Goal: Task Accomplishment & Management: Complete application form

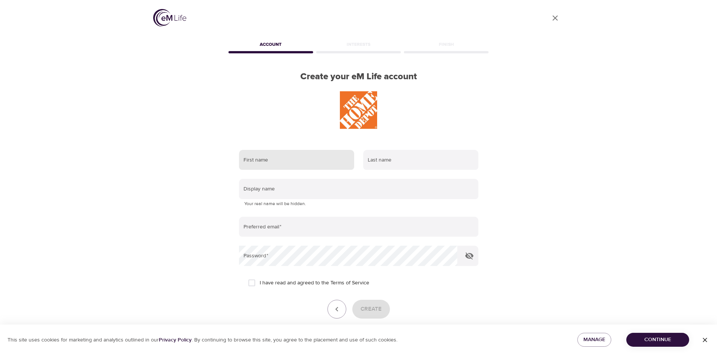
click at [300, 165] on input "text" at bounding box center [296, 160] width 115 height 20
type input "[PERSON_NAME]"
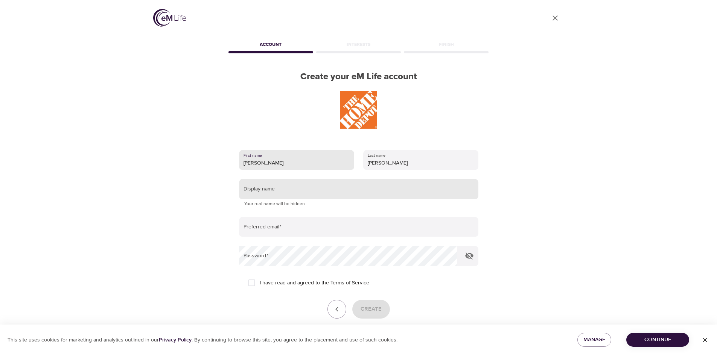
click at [307, 186] on input "text" at bounding box center [358, 189] width 239 height 20
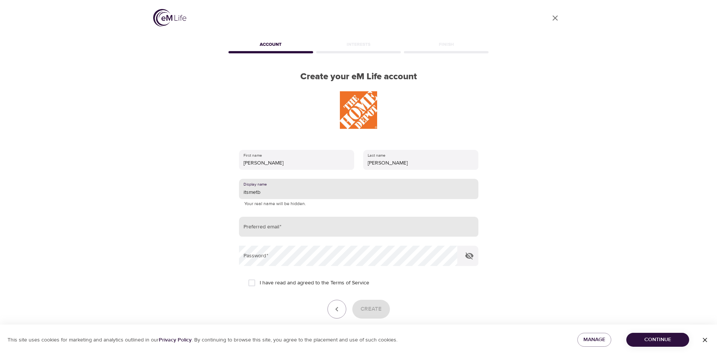
type input "itsmetb"
click at [305, 228] on input "email" at bounding box center [358, 227] width 239 height 20
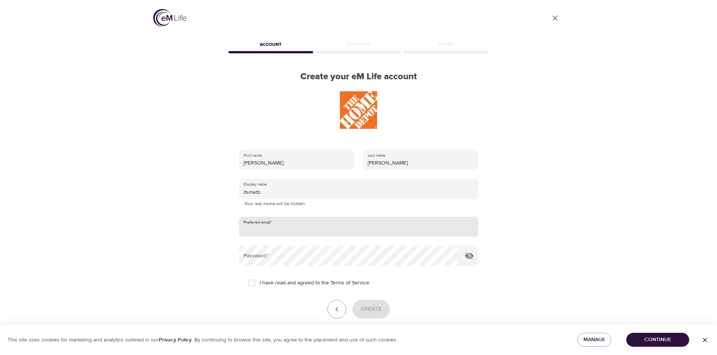
type input "[EMAIL_ADDRESS][DOMAIN_NAME]"
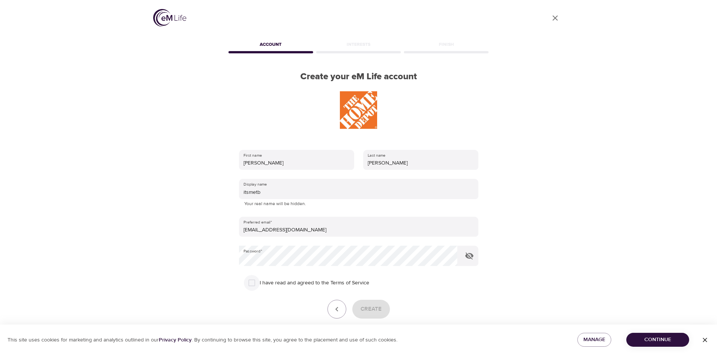
click at [250, 282] on input "I have read and agreed to the Terms of Service" at bounding box center [252, 283] width 16 height 16
checkbox input "true"
click at [368, 304] on button "Create" at bounding box center [371, 309] width 38 height 19
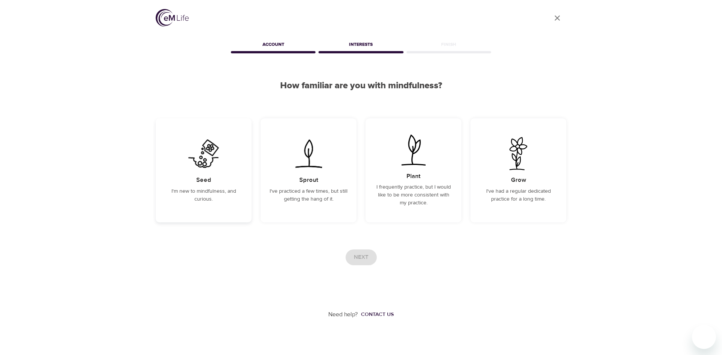
click at [200, 168] on img at bounding box center [204, 153] width 38 height 33
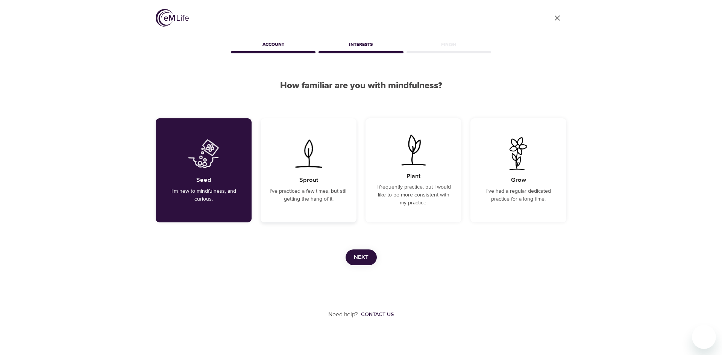
click at [298, 167] on img at bounding box center [309, 153] width 38 height 33
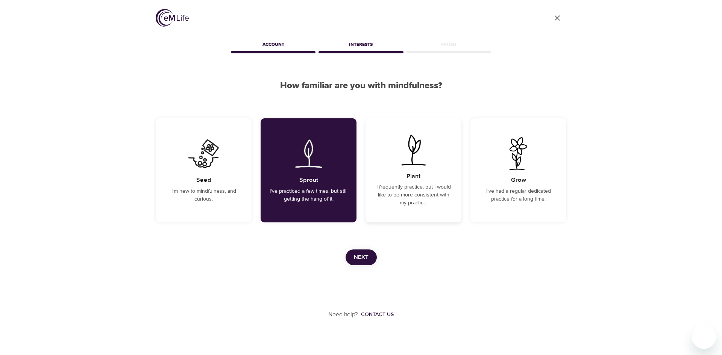
click at [388, 168] on div "Plant I frequently practice, but I would like to be more consistent with my pra…" at bounding box center [414, 170] width 96 height 104
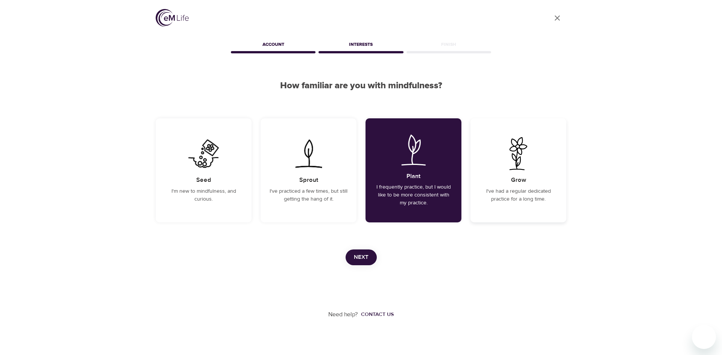
click at [523, 193] on p "I've had a regular dedicated practice for a long time." at bounding box center [519, 196] width 78 height 16
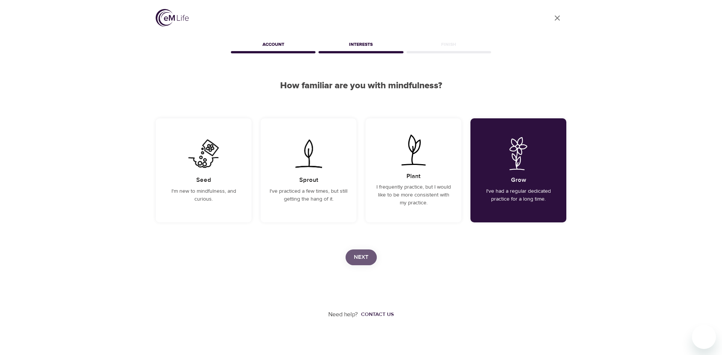
click at [363, 255] on span "Next" at bounding box center [361, 258] width 15 height 10
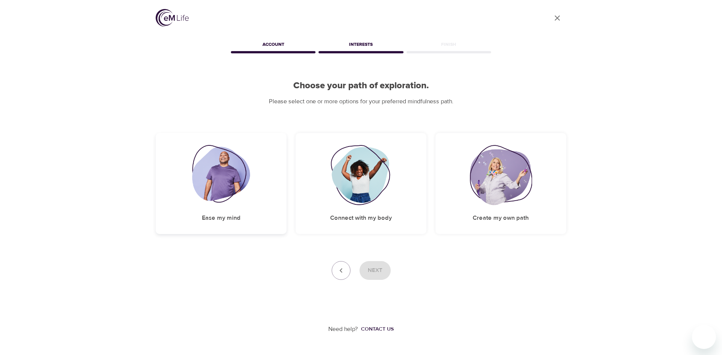
click at [232, 205] on div "Ease my mind" at bounding box center [221, 183] width 131 height 101
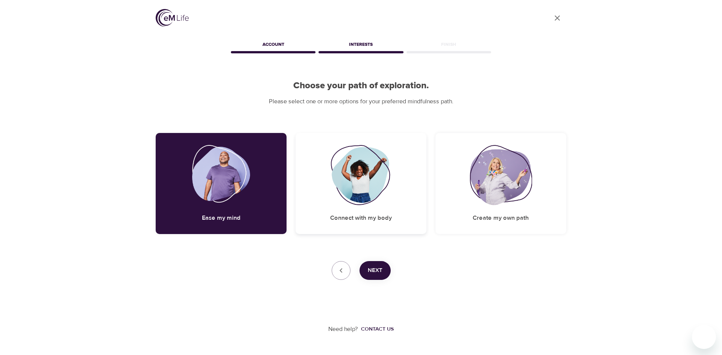
click at [337, 199] on img at bounding box center [361, 175] width 61 height 60
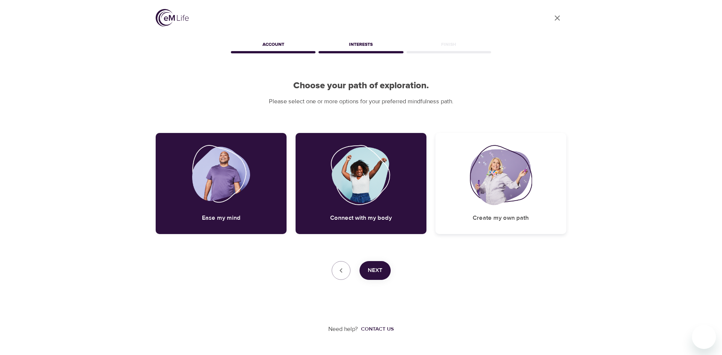
click at [474, 213] on div "Create my own path" at bounding box center [501, 183] width 131 height 101
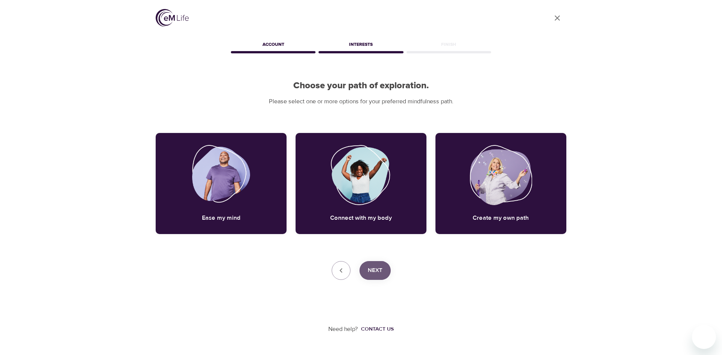
click at [380, 274] on span "Next" at bounding box center [375, 271] width 15 height 10
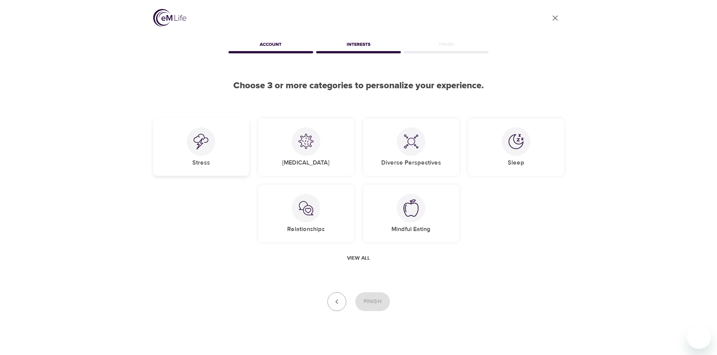
click at [200, 140] on img at bounding box center [200, 142] width 15 height 16
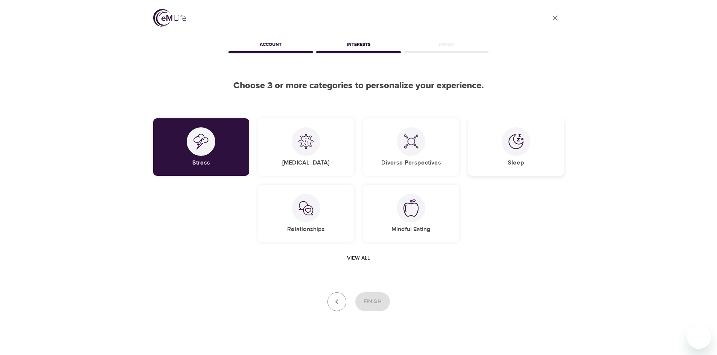
click at [513, 146] on img at bounding box center [515, 141] width 15 height 15
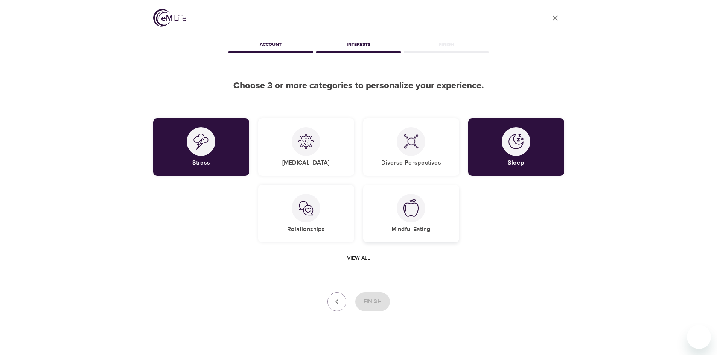
click at [426, 217] on div "Mindful Eating" at bounding box center [411, 214] width 96 height 58
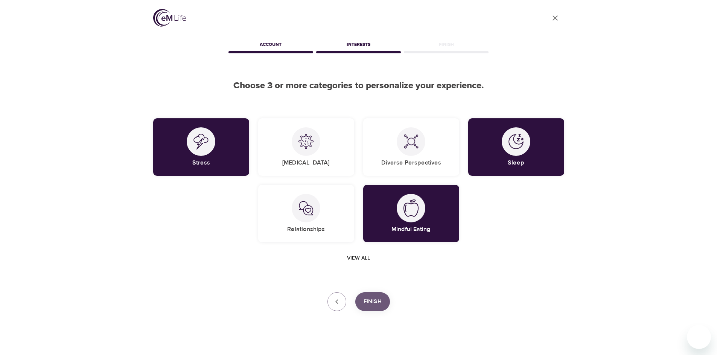
click at [368, 300] on span "Finish" at bounding box center [372, 302] width 18 height 10
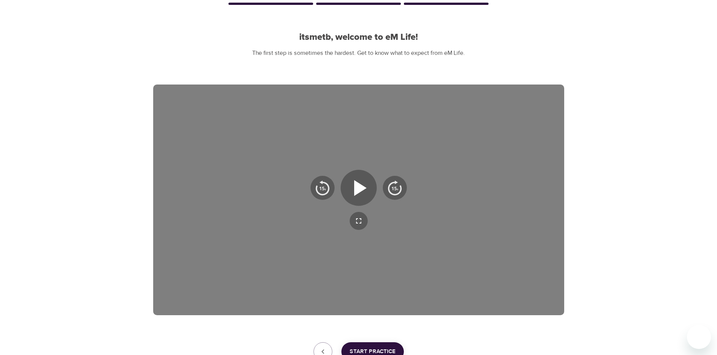
scroll to position [55, 0]
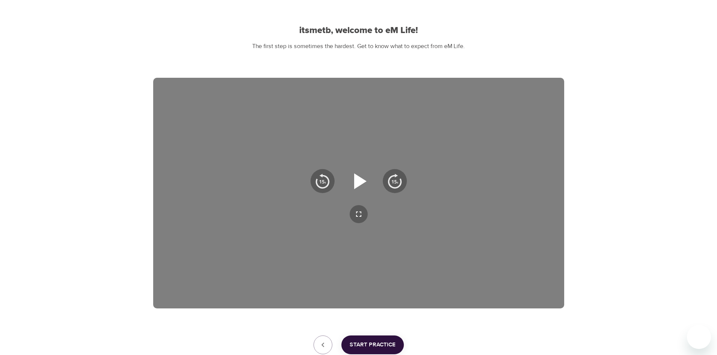
click at [360, 186] on icon "button" at bounding box center [358, 181] width 27 height 27
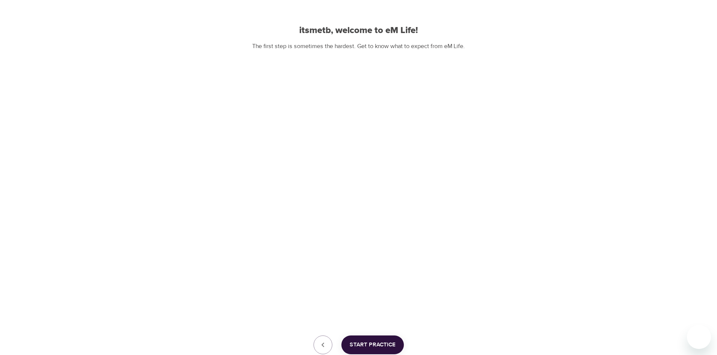
click at [366, 348] on span "Start Practice" at bounding box center [372, 345] width 46 height 10
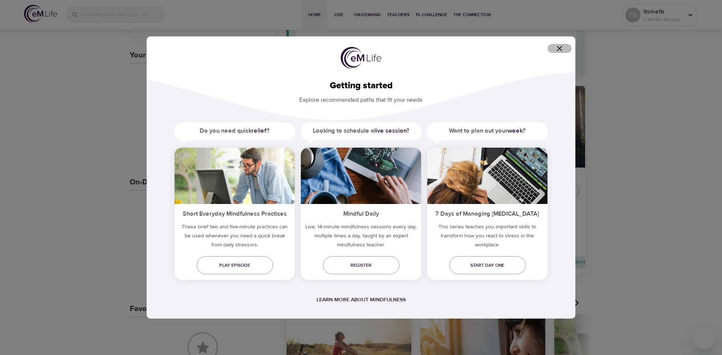
click at [562, 50] on icon "button" at bounding box center [559, 48] width 9 height 9
